Goal: Information Seeking & Learning: Check status

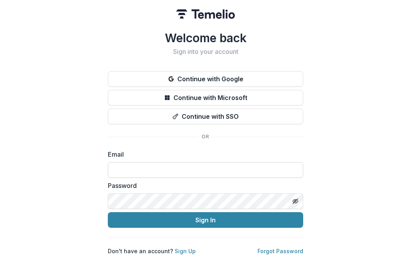
click at [256, 165] on input at bounding box center [205, 170] width 195 height 16
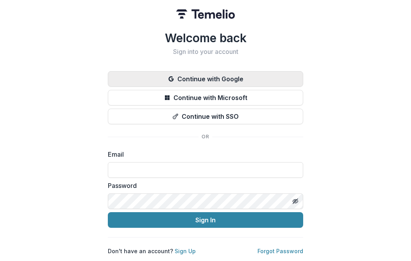
click at [246, 77] on button "Continue with Google" at bounding box center [205, 79] width 195 height 16
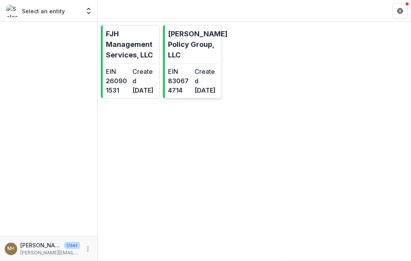
click at [187, 95] on div "EIN 830674714" at bounding box center [179, 81] width 23 height 28
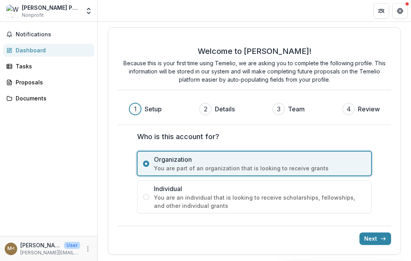
scroll to position [1, 0]
click at [374, 238] on button "Next" at bounding box center [376, 239] width 32 height 13
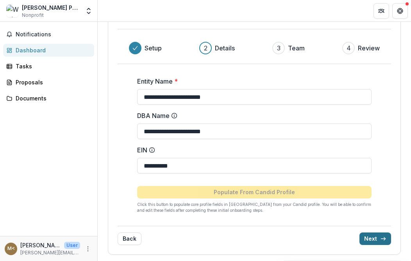
scroll to position [62, 0]
click at [385, 238] on polyline "submit" at bounding box center [385, 238] width 2 height 3
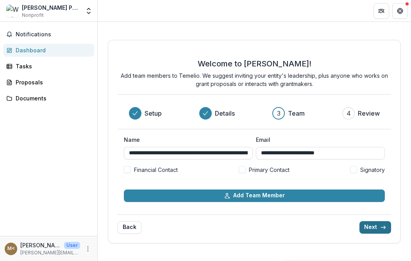
scroll to position [0, 0]
click at [379, 230] on button "Next" at bounding box center [376, 227] width 32 height 13
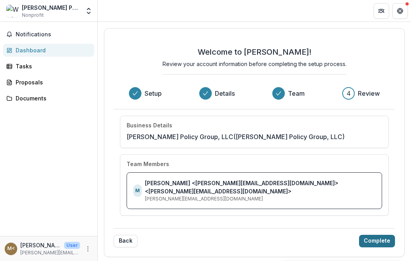
click at [379, 243] on button "Complete" at bounding box center [377, 241] width 36 height 13
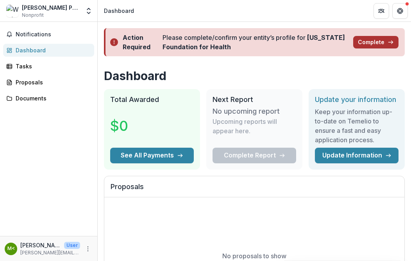
click at [375, 43] on button "Complete" at bounding box center [375, 42] width 45 height 13
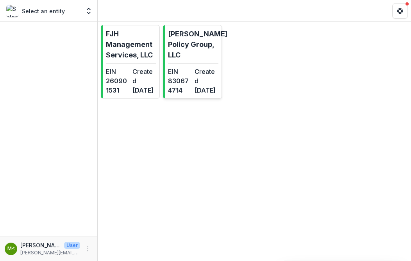
click at [198, 86] on dd "[DATE]" at bounding box center [206, 90] width 23 height 9
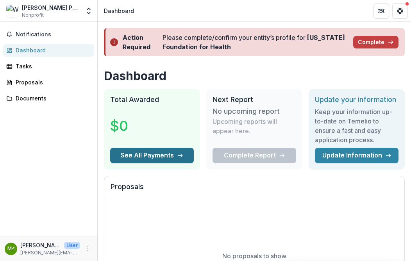
click at [184, 160] on button "See All Payments" at bounding box center [152, 156] width 84 height 16
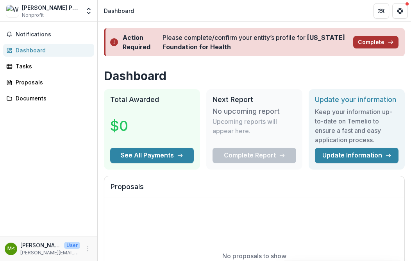
click at [371, 41] on button "Complete" at bounding box center [375, 42] width 45 height 13
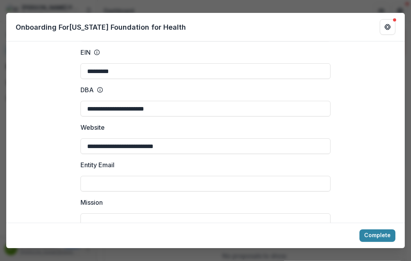
scroll to position [90, 0]
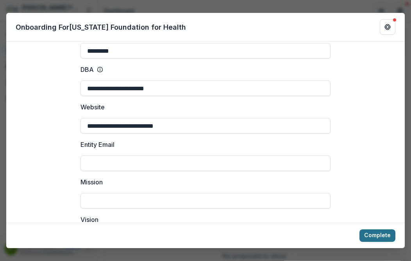
click at [379, 242] on button "Complete" at bounding box center [378, 235] width 36 height 13
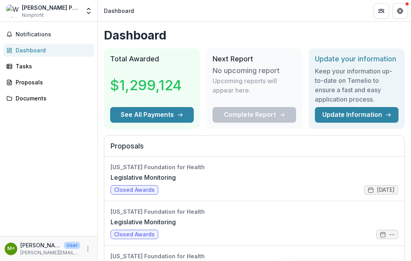
scroll to position [0, 0]
click at [172, 115] on button "See All Payments" at bounding box center [152, 115] width 84 height 16
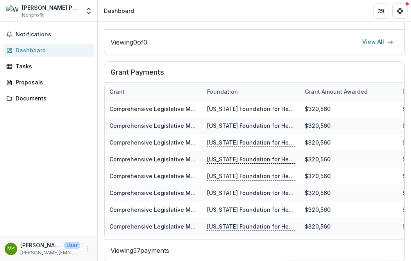
click at [119, 13] on div "Dashboard" at bounding box center [119, 11] width 30 height 8
click at [124, 10] on div "Dashboard" at bounding box center [119, 11] width 30 height 8
click at [385, 41] on link "View All" at bounding box center [378, 42] width 41 height 13
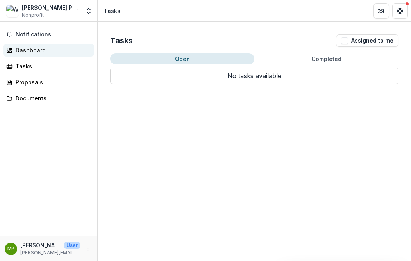
click at [34, 48] on div "Dashboard" at bounding box center [52, 50] width 72 height 8
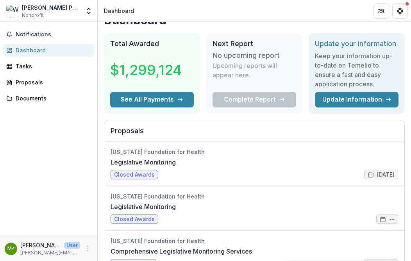
click at [154, 65] on h3 "$1,299,124" at bounding box center [146, 69] width 72 height 21
click at [146, 68] on h3 "$1,299,124" at bounding box center [146, 69] width 72 height 21
click at [165, 104] on button "See All Payments" at bounding box center [152, 100] width 84 height 16
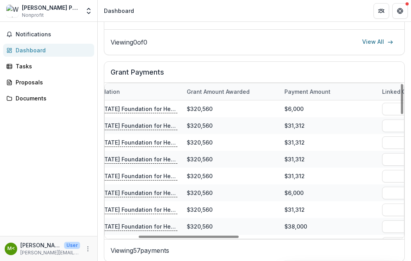
scroll to position [0, 93]
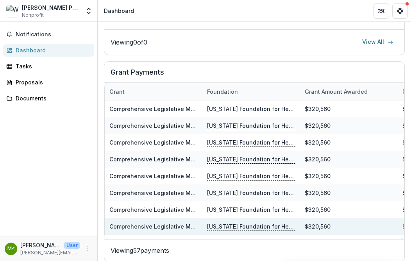
click at [361, 228] on div "$320,560" at bounding box center [349, 226] width 98 height 17
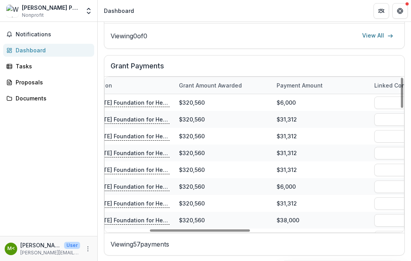
scroll to position [0, 144]
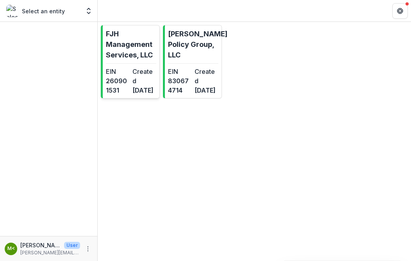
click at [123, 81] on dd "260901531" at bounding box center [117, 85] width 23 height 19
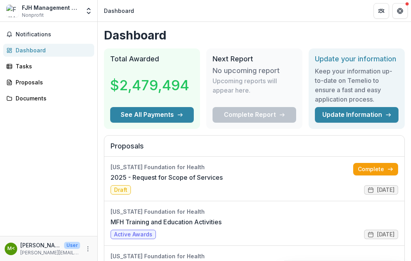
click at [156, 105] on div "$2,479,494" at bounding box center [152, 85] width 84 height 44
click at [157, 119] on button "See All Payments" at bounding box center [152, 115] width 84 height 16
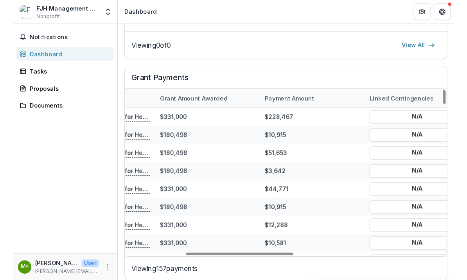
scroll to position [0, 166]
